Goal: Transaction & Acquisition: Purchase product/service

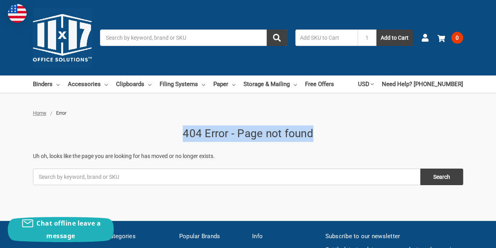
drag, startPoint x: 316, startPoint y: 133, endPoint x: 184, endPoint y: 130, distance: 132.7
click at [184, 130] on h1 "404 Error - Page not found" at bounding box center [248, 133] width 431 height 16
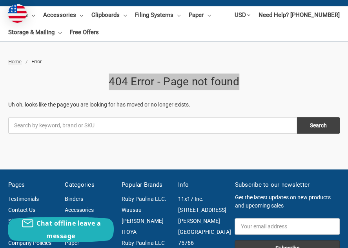
scroll to position [78, 0]
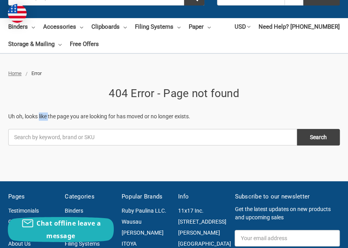
drag, startPoint x: 7, startPoint y: 115, endPoint x: 21, endPoint y: 117, distance: 13.8
click at [21, 117] on div "Home Error 404 Error - Page not found Uh oh, looks like the page you are lookin…" at bounding box center [174, 116] width 348 height 95
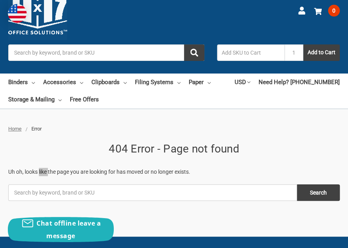
scroll to position [0, 0]
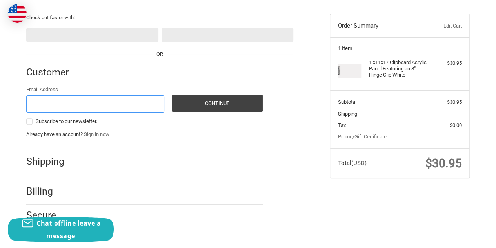
scroll to position [73, 0]
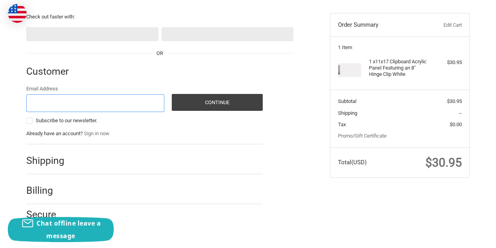
click at [101, 103] on input "Email Address" at bounding box center [95, 103] width 138 height 18
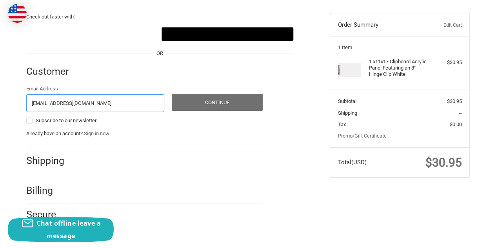
type input "koamal@gamil.com"
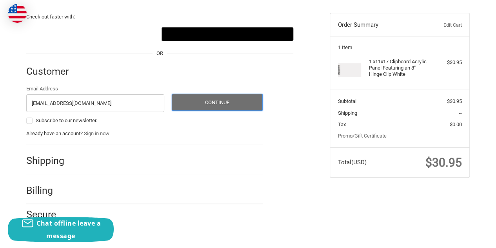
click at [217, 97] on button "Continue" at bounding box center [217, 102] width 91 height 17
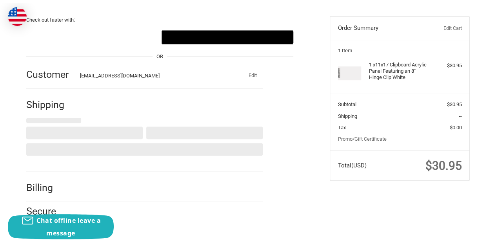
scroll to position [73, 0]
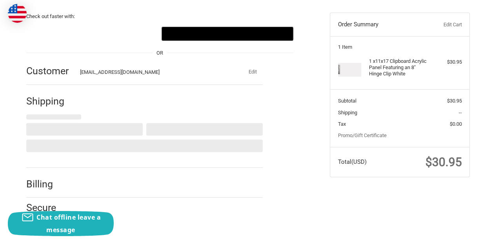
select select "US"
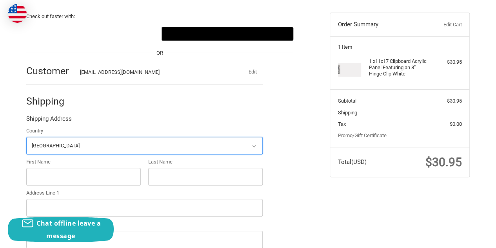
scroll to position [112, 0]
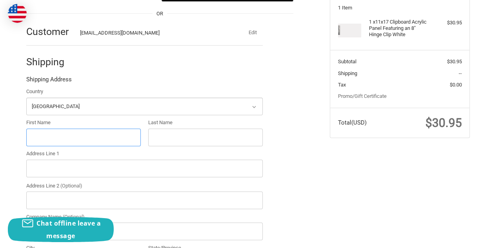
click at [120, 128] on input "First Name" at bounding box center [83, 137] width 115 height 18
type input "Komal"
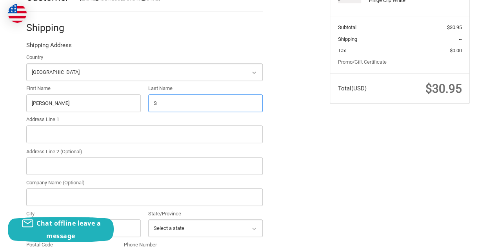
scroll to position [191, 0]
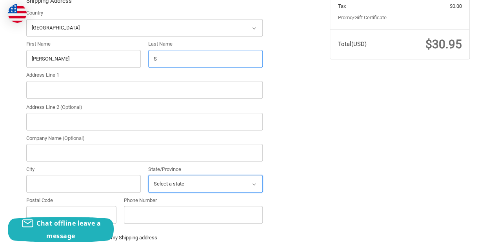
type input "S"
click at [183, 187] on select "Select a state Alabama Alaska American Samoa Arizona Arkansas Armed Forces Amer…" at bounding box center [205, 184] width 115 height 18
click at [148, 175] on select "Select a state Alabama Alaska American Samoa Arizona Arkansas Armed Forces Amer…" at bounding box center [205, 184] width 115 height 18
click at [186, 186] on select "Select a state Alabama Alaska American Samoa Arizona Arkansas Armed Forces Amer…" at bounding box center [205, 184] width 115 height 18
select select "WA"
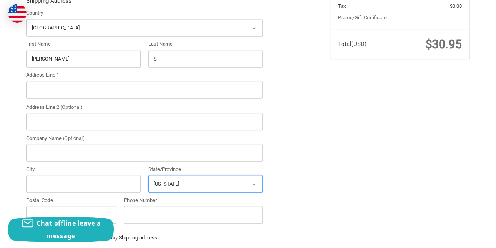
click at [148, 175] on select "Select a state Alabama Alaska American Samoa Arizona Arkansas Armed Forces Amer…" at bounding box center [205, 184] width 115 height 18
click at [75, 187] on input "City" at bounding box center [83, 184] width 115 height 18
type input "[US_STATE]"
click at [54, 89] on input "Address Line 1" at bounding box center [144, 90] width 237 height 18
paste input "[US_STATE]"
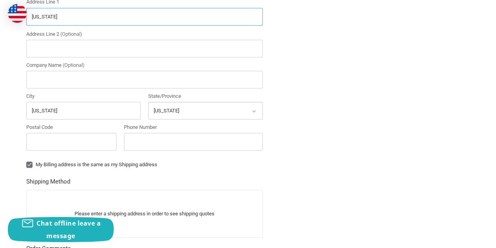
scroll to position [269, 0]
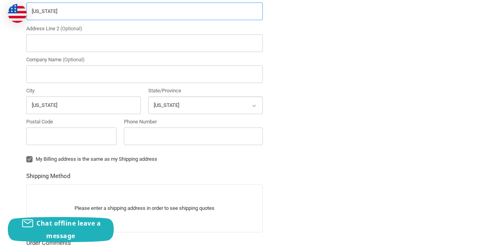
type input "[US_STATE]"
click at [96, 136] on input "Postal Code" at bounding box center [71, 136] width 90 height 18
type input "98004"
click at [203, 139] on input "Phone Number" at bounding box center [193, 136] width 139 height 18
paste input "[PHONE_NUMBER]"
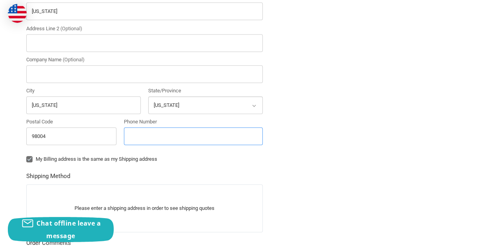
type input "[PHONE_NUMBER]"
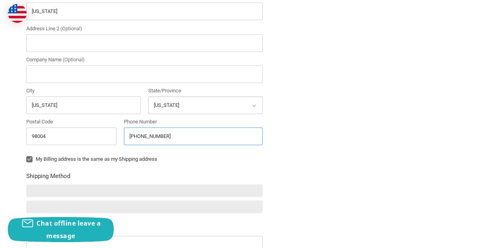
scroll to position [308, 0]
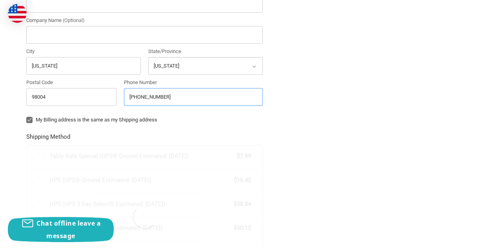
radio input "true"
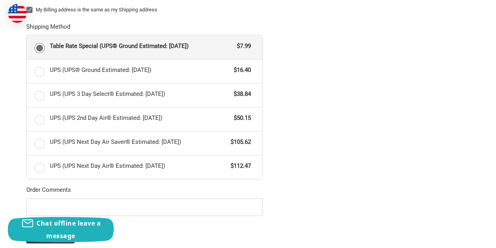
scroll to position [426, 0]
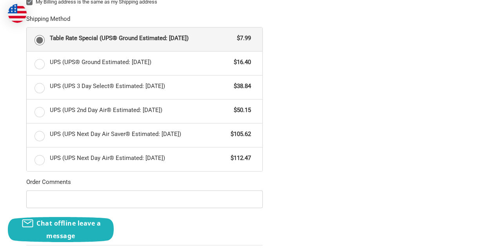
type input "(817)877-1977"
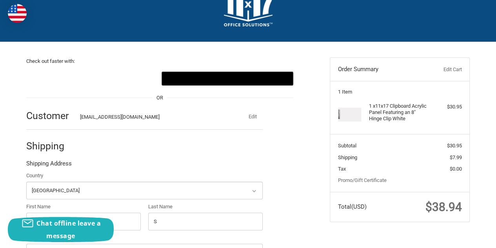
scroll to position [0, 0]
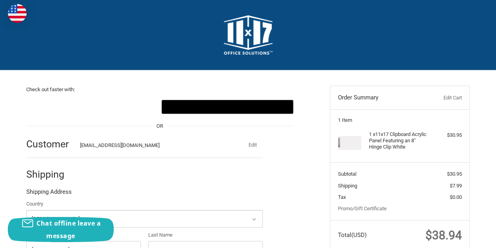
click at [451, 99] on link "Edit Cart" at bounding box center [442, 98] width 39 height 8
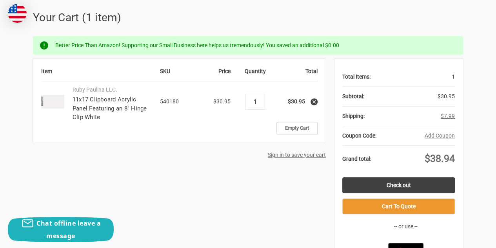
click at [258, 104] on input "1" at bounding box center [256, 101] width 14 height 7
type input "3"
click at [242, 186] on div "Item SKU Price Quantity Total Ruby Paulina LLC. 11x17 Clipboard Acrylic Panel F…" at bounding box center [248, 170] width 431 height 223
click at [440, 117] on button "Add Info" at bounding box center [444, 116] width 21 height 8
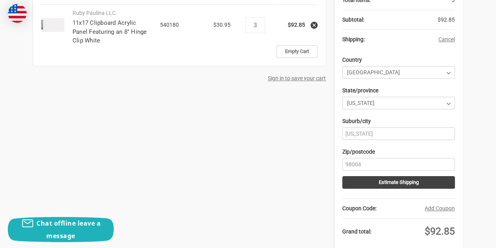
scroll to position [196, 0]
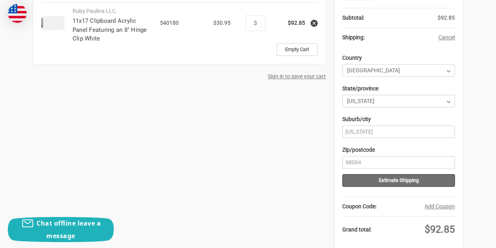
click at [401, 181] on button "Estimate Shipping" at bounding box center [399, 180] width 113 height 13
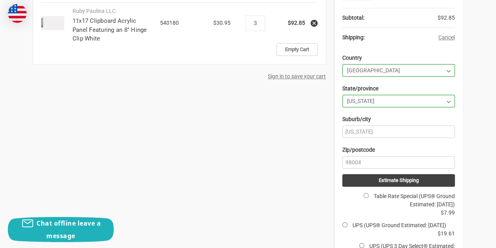
click at [415, 196] on label "Table Rate Special (UPS® Ground Estimated: Mon, Sep 29)" at bounding box center [414, 200] width 81 height 15
click at [369, 196] on input "Table Rate Special (UPS® Ground Estimated: Mon, Sep 29)" at bounding box center [366, 195] width 5 height 5
radio input "true"
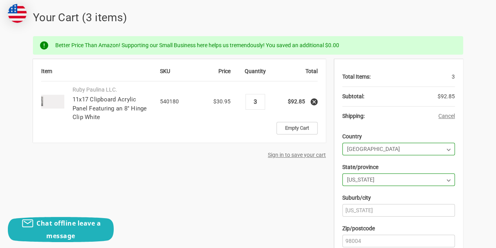
click at [259, 100] on input "3" at bounding box center [256, 101] width 14 height 7
type input "6"
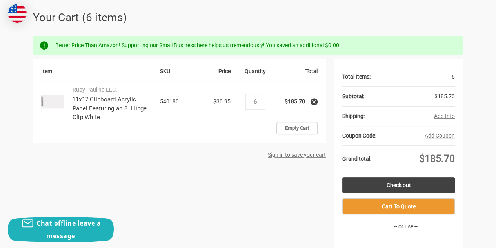
click at [445, 118] on button "Add Info" at bounding box center [444, 116] width 21 height 8
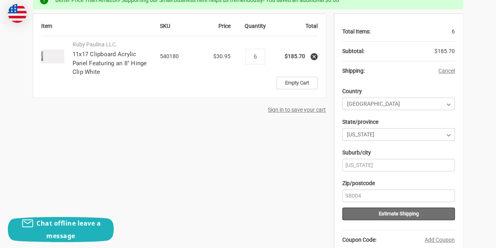
scroll to position [235, 0]
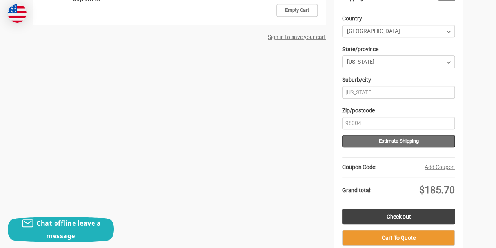
click at [404, 144] on button "Estimate Shipping" at bounding box center [399, 141] width 113 height 13
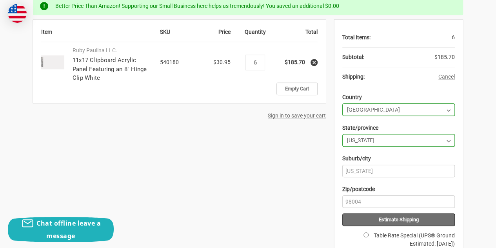
scroll to position [78, 0]
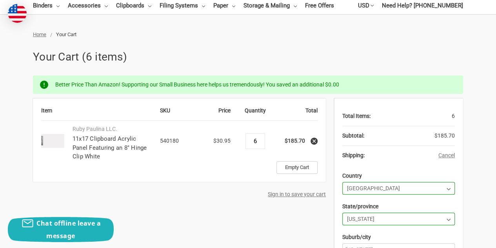
click at [259, 142] on input "6" at bounding box center [256, 140] width 14 height 7
type input "10"
click at [261, 196] on div "Sign in to save your cart" at bounding box center [179, 194] width 293 height 8
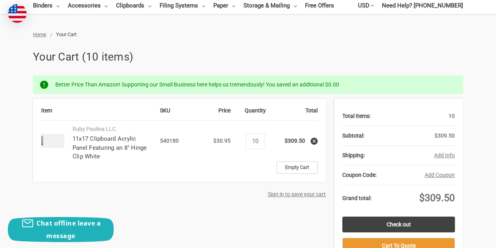
click at [451, 155] on button "Add Info" at bounding box center [444, 155] width 21 height 8
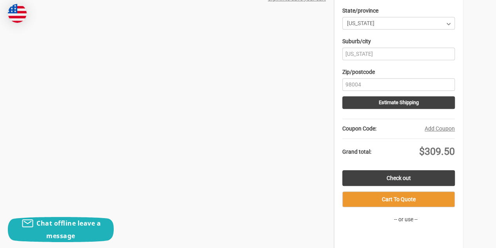
scroll to position [275, 0]
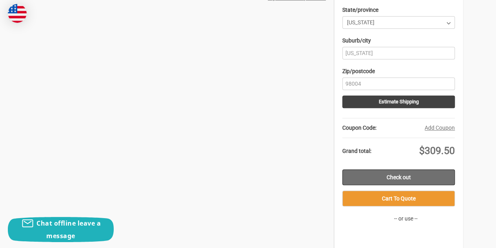
click at [404, 175] on link "Check out" at bounding box center [399, 177] width 113 height 16
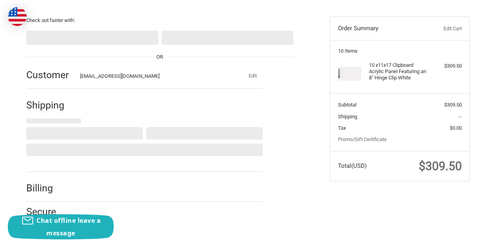
scroll to position [73, 0]
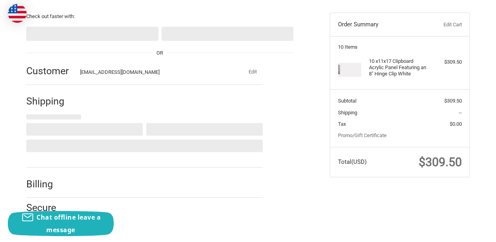
select select "US"
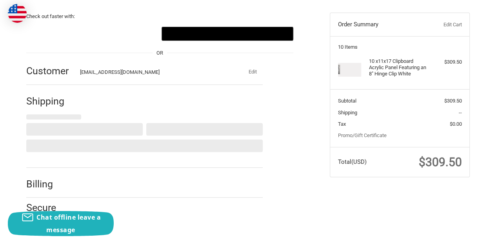
select select "WA"
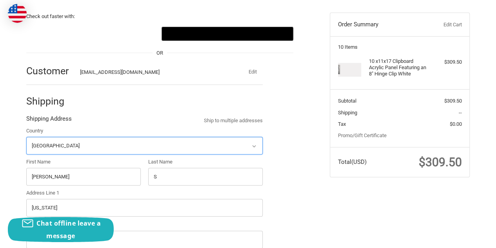
radio input "true"
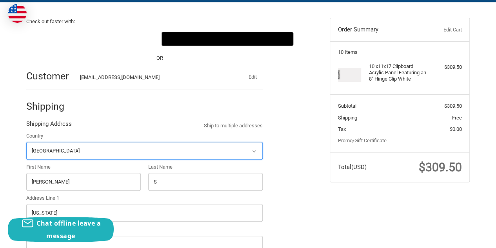
scroll to position [34, 0]
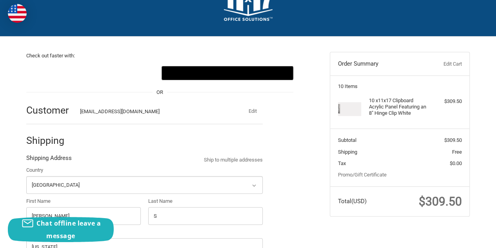
click at [446, 64] on link "Edit Cart" at bounding box center [442, 64] width 39 height 8
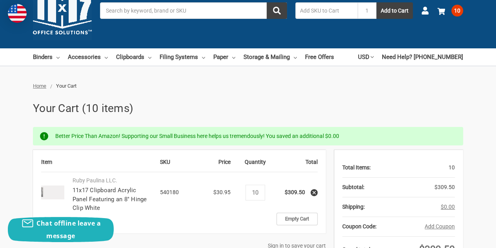
scroll to position [39, 0]
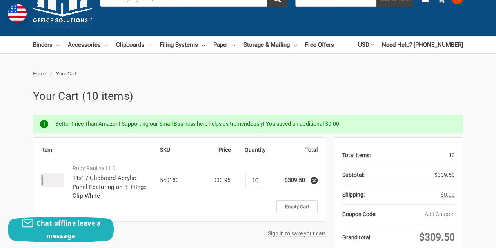
click at [260, 181] on input "10" at bounding box center [256, 180] width 14 height 7
type input "9"
click at [228, 198] on td "Price $30.95" at bounding box center [214, 180] width 42 height 40
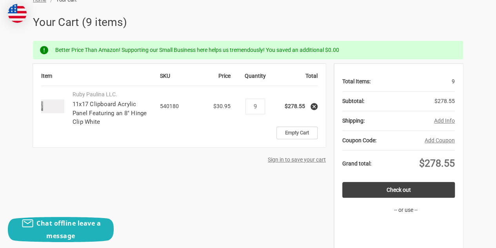
scroll to position [118, 0]
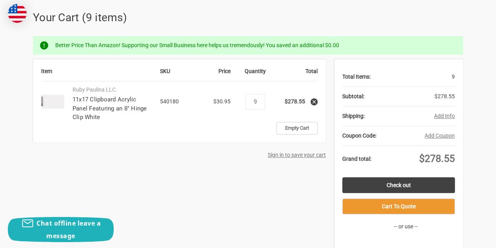
click at [447, 117] on button "Add Info" at bounding box center [444, 116] width 21 height 8
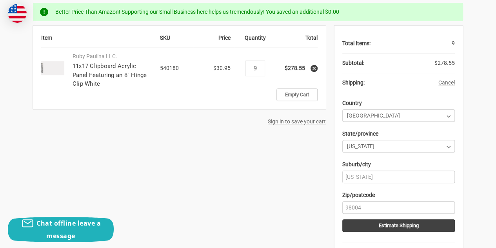
scroll to position [196, 0]
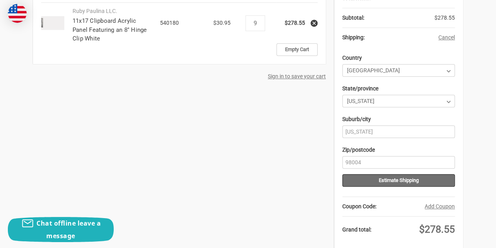
click at [401, 184] on button "Estimate Shipping" at bounding box center [399, 180] width 113 height 13
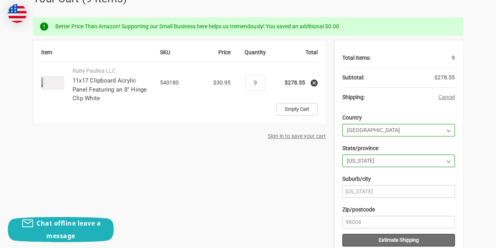
scroll to position [78, 0]
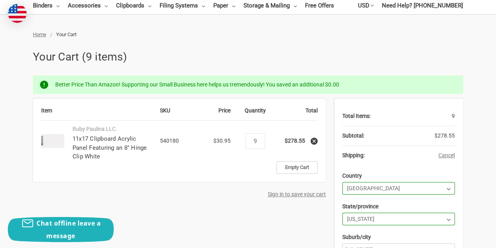
click at [262, 141] on div "Decrease Quantity: 9 Increase Quantity:" at bounding box center [256, 141] width 20 height 16
click at [261, 142] on input "9" at bounding box center [256, 140] width 14 height 7
type input "8"
drag, startPoint x: 234, startPoint y: 223, endPoint x: 268, endPoint y: 222, distance: 33.8
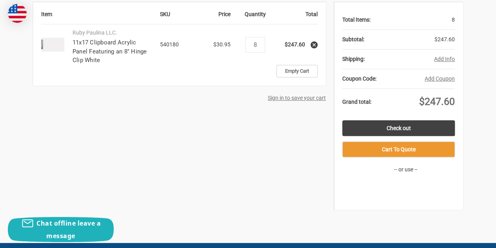
scroll to position [118, 0]
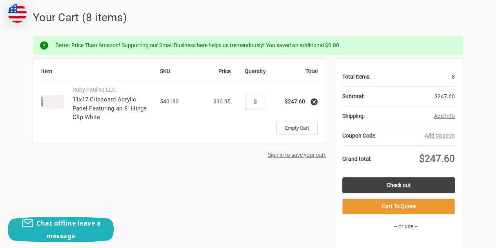
click at [444, 118] on button "Add Info" at bounding box center [444, 116] width 21 height 8
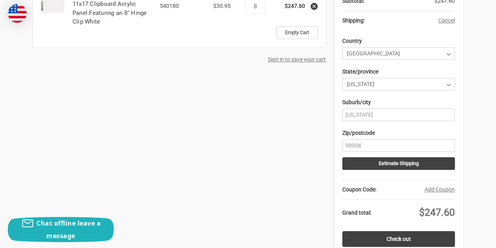
scroll to position [314, 0]
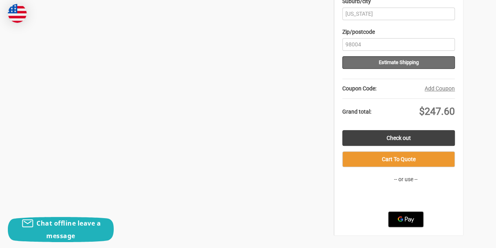
click at [405, 64] on button "Estimate Shipping" at bounding box center [399, 62] width 113 height 13
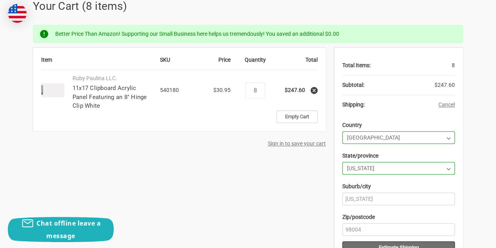
scroll to position [118, 0]
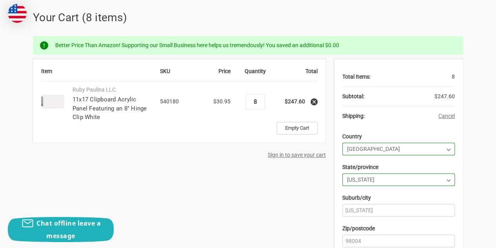
click at [260, 104] on input "8" at bounding box center [256, 101] width 14 height 7
type input "7"
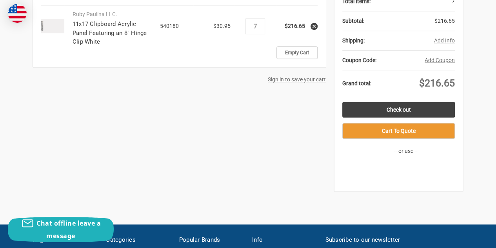
scroll to position [196, 0]
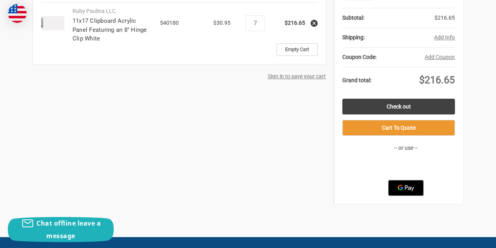
click at [442, 38] on button "Add Info" at bounding box center [444, 37] width 21 height 8
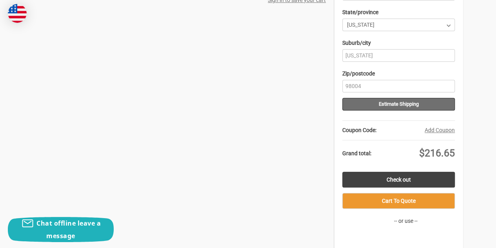
scroll to position [275, 0]
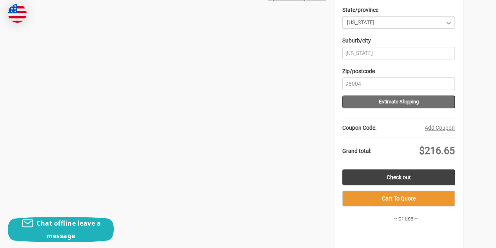
click at [405, 104] on button "Estimate Shipping" at bounding box center [399, 101] width 113 height 13
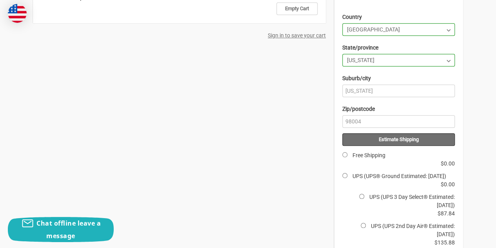
scroll to position [157, 0]
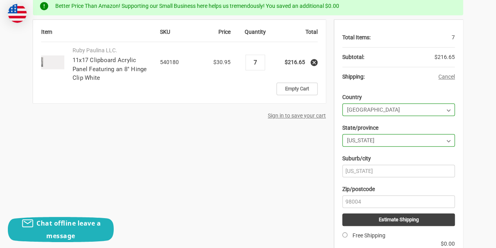
click at [256, 62] on input "7" at bounding box center [256, 62] width 14 height 7
type input "6"
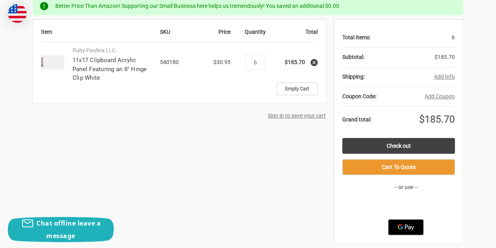
click at [438, 76] on button "Add Info" at bounding box center [444, 77] width 21 height 8
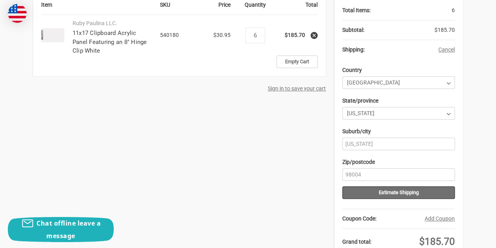
scroll to position [235, 0]
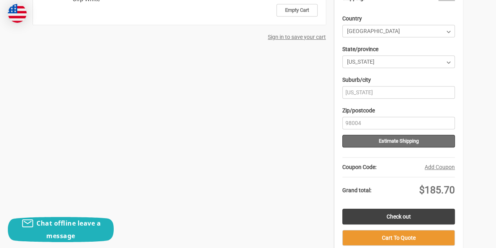
click at [404, 141] on button "Estimate Shipping" at bounding box center [399, 141] width 113 height 13
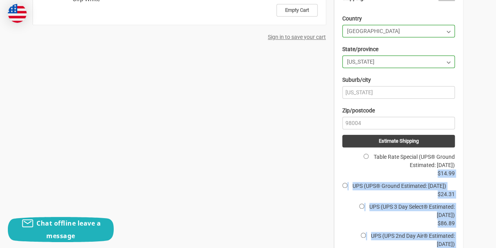
drag, startPoint x: 457, startPoint y: 173, endPoint x: 436, endPoint y: 174, distance: 20.4
click at [436, 174] on div "Total Items: 6 Subtotal: $185.70 Shipping: Add Info Cancel Country Country Afgh…" at bounding box center [398, 216] width 129 height 551
click at [436, 174] on dd "$14.99" at bounding box center [399, 173] width 113 height 8
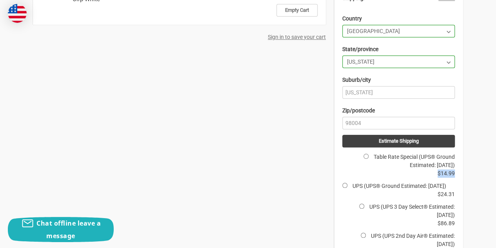
drag, startPoint x: 438, startPoint y: 173, endPoint x: 454, endPoint y: 173, distance: 16.1
click at [454, 173] on dd "$14.99" at bounding box center [399, 173] width 113 height 8
copy label "$14.99"
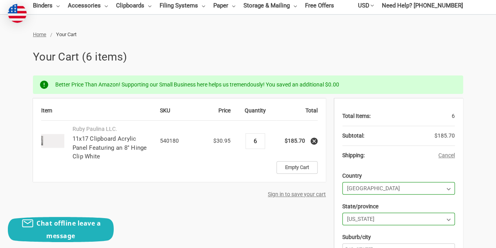
click at [260, 140] on input "6" at bounding box center [256, 140] width 14 height 7
type input "5"
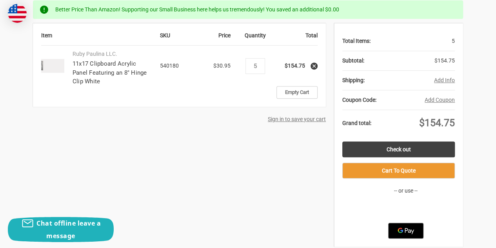
scroll to position [157, 0]
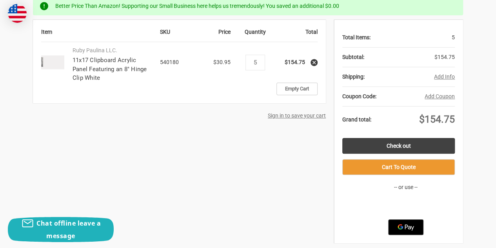
click at [447, 77] on button "Add Info" at bounding box center [444, 77] width 21 height 8
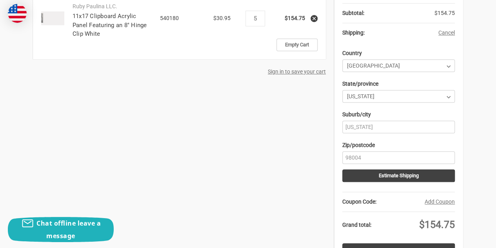
scroll to position [235, 0]
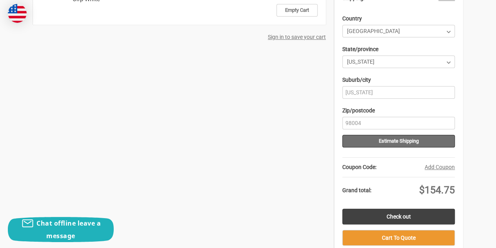
click at [414, 141] on button "Estimate Shipping" at bounding box center [399, 141] width 113 height 13
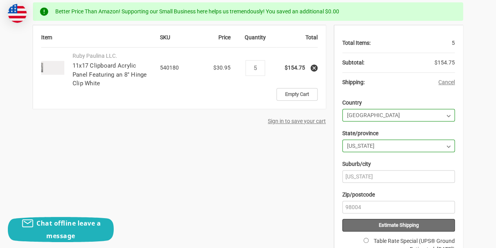
scroll to position [118, 0]
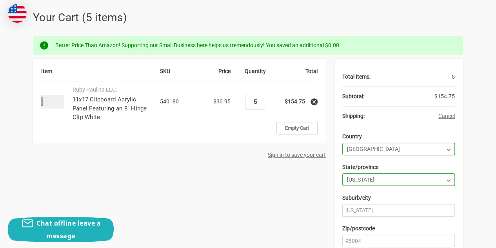
click at [261, 101] on input "5" at bounding box center [256, 101] width 14 height 7
type input "3"
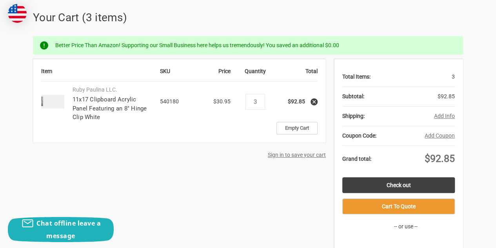
click at [441, 118] on button "Add Info" at bounding box center [444, 116] width 21 height 8
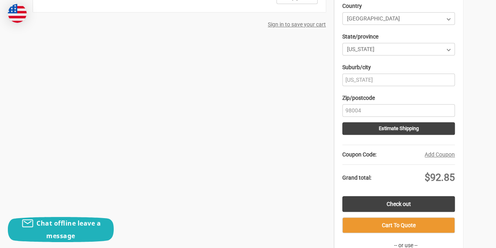
scroll to position [235, 0]
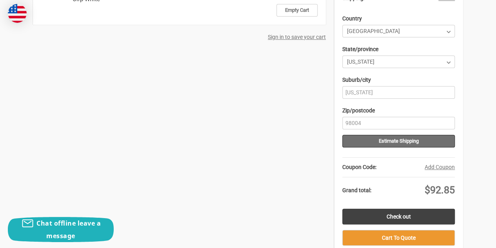
click at [419, 146] on button "Estimate Shipping" at bounding box center [399, 141] width 113 height 13
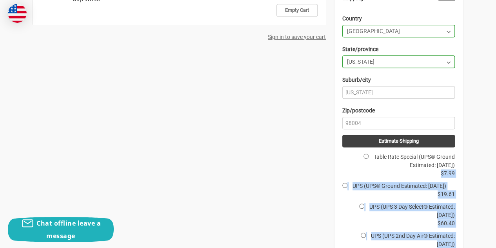
drag, startPoint x: 457, startPoint y: 171, endPoint x: 439, endPoint y: 174, distance: 18.3
click at [439, 174] on div "Total Items: 3 Subtotal: $92.85 Shipping: Add Info Cancel Country Country Afgha…" at bounding box center [398, 216] width 129 height 551
click at [438, 174] on dd "$7.99" at bounding box center [399, 173] width 113 height 8
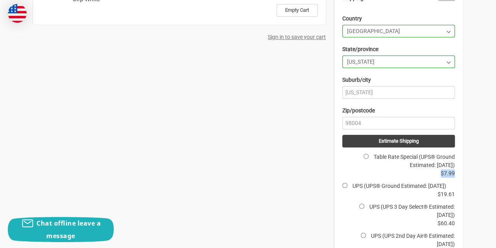
drag, startPoint x: 440, startPoint y: 172, endPoint x: 454, endPoint y: 173, distance: 13.8
click at [454, 173] on dd "$7.99" at bounding box center [399, 173] width 113 height 8
copy label "$7.99"
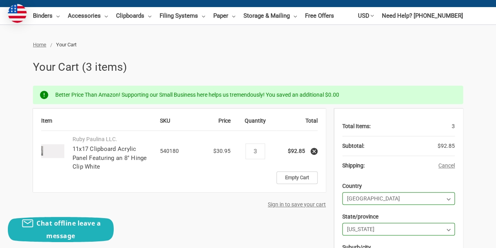
scroll to position [0, 0]
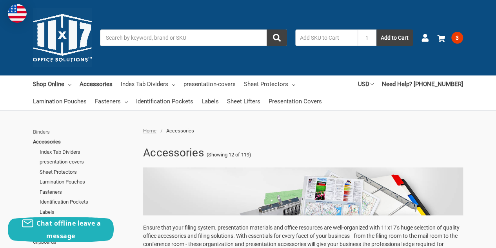
scroll to position [118, 0]
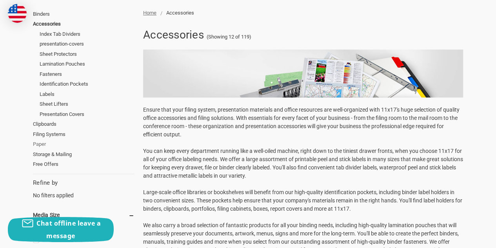
click at [47, 145] on link "Paper" at bounding box center [84, 144] width 102 height 10
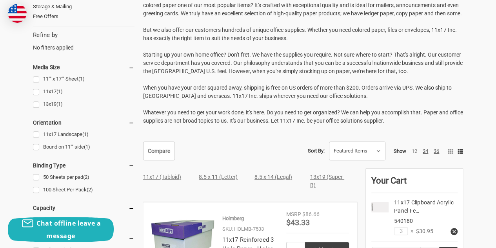
scroll to position [275, 0]
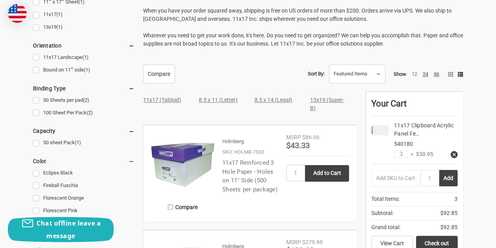
click at [234, 171] on link "11x17 Reinforced 3 Hole Paper - Holes on 11'' Side (500 Sheets per package)" at bounding box center [250, 176] width 55 height 34
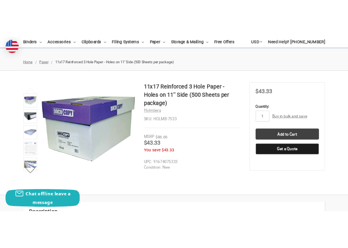
scroll to position [78, 0]
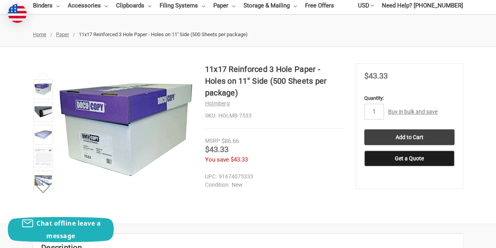
click at [374, 99] on label "Quantity:" at bounding box center [410, 98] width 90 height 8
click at [374, 104] on input "1" at bounding box center [375, 112] width 20 height 16
click at [374, 99] on label "Quantity:" at bounding box center [410, 98] width 90 height 8
click at [374, 104] on input "1" at bounding box center [375, 112] width 20 height 16
